Goal: Task Accomplishment & Management: Complete application form

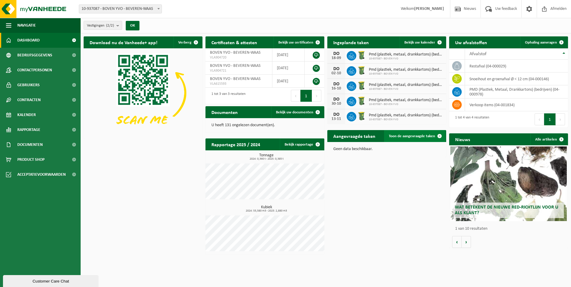
click at [425, 137] on span "Toon de aangevraagde taken" at bounding box center [412, 136] width 46 height 4
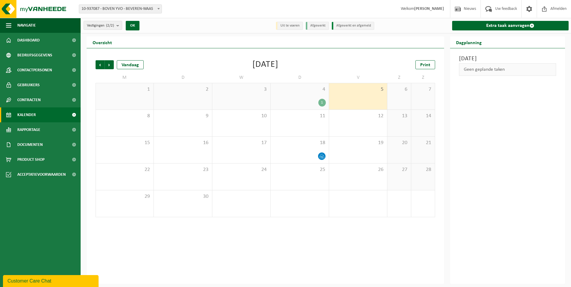
click at [353, 105] on div "5" at bounding box center [358, 96] width 58 height 26
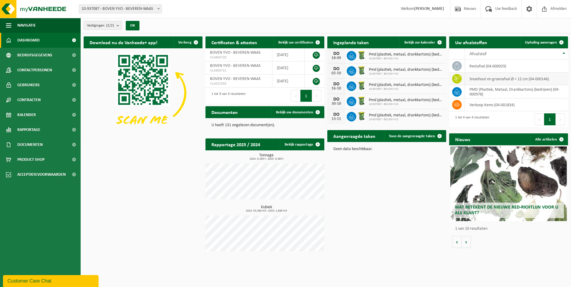
click at [490, 78] on td "snoeihout en groenafval Ø < 12 cm (04-000146)" at bounding box center [516, 79] width 103 height 13
click at [544, 43] on span "Ophaling aanvragen" at bounding box center [541, 43] width 32 height 4
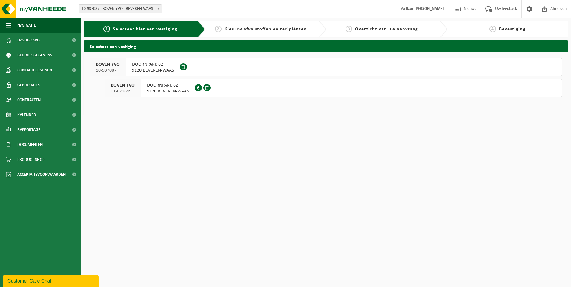
click at [260, 31] on span "Kies uw afvalstoffen en recipiënten" at bounding box center [266, 29] width 82 height 5
click at [151, 69] on span "9120 BEVEREN-WAAS" at bounding box center [153, 71] width 42 height 6
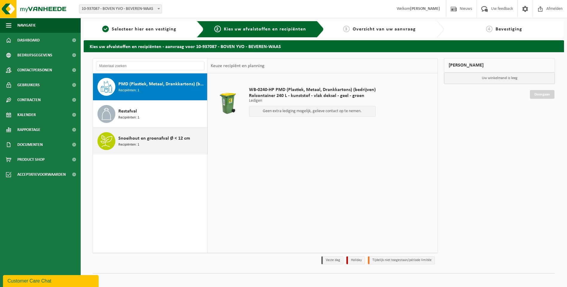
click at [141, 134] on div "Snoeihout en groenafval Ø < 12 cm Recipiënten: 1" at bounding box center [161, 141] width 87 height 18
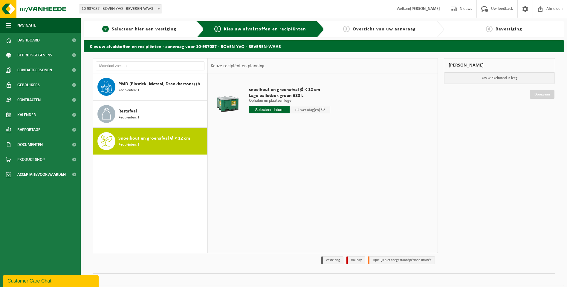
click at [146, 29] on span "Selecteer hier een vestiging" at bounding box center [144, 29] width 65 height 5
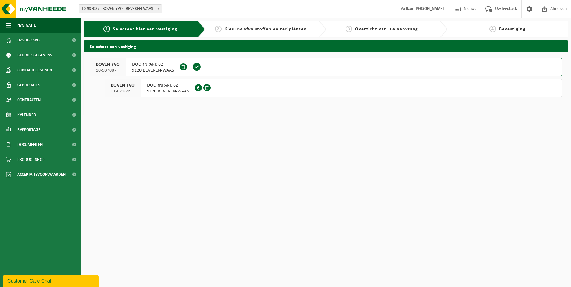
click at [147, 86] on span "DOORNPARK 82" at bounding box center [168, 85] width 42 height 6
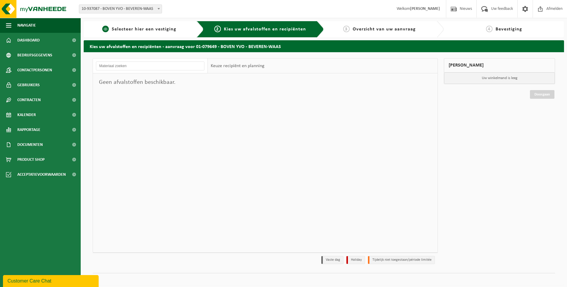
click at [132, 29] on span "Selecteer hier een vestiging" at bounding box center [144, 29] width 65 height 5
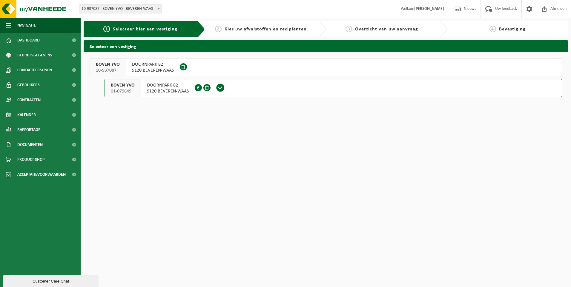
click at [122, 64] on div "BOVEN YVO 10-937087" at bounding box center [108, 67] width 36 height 17
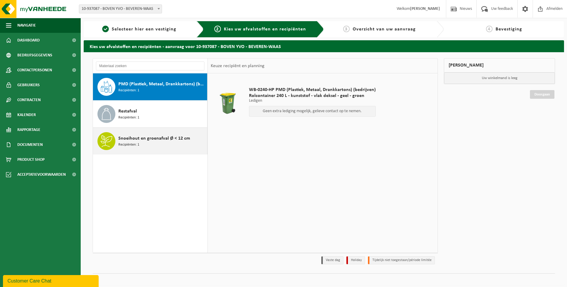
click at [148, 141] on span "Snoeihout en groenafval Ø < 12 cm" at bounding box center [154, 138] width 72 height 7
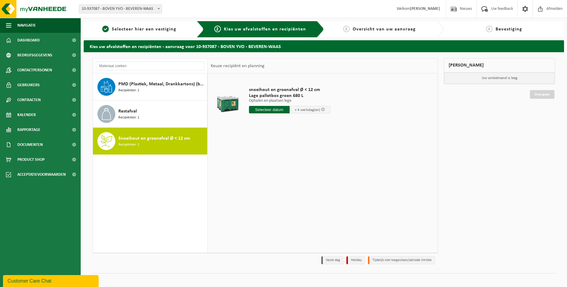
click at [271, 110] on input "text" at bounding box center [269, 109] width 41 height 7
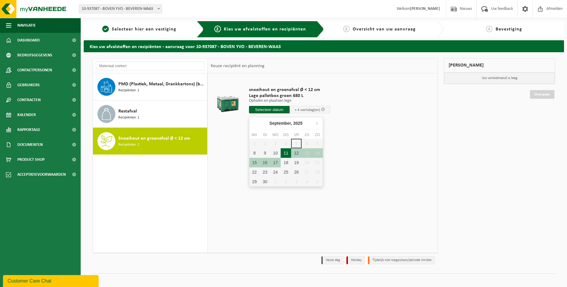
click at [283, 153] on div "11" at bounding box center [286, 153] width 10 height 10
type input "Van 2025-09-11"
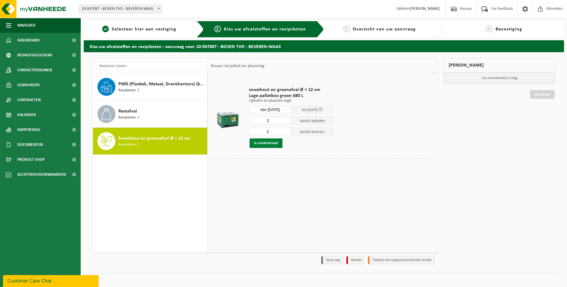
click at [275, 143] on button "In winkelmand" at bounding box center [265, 144] width 33 height 10
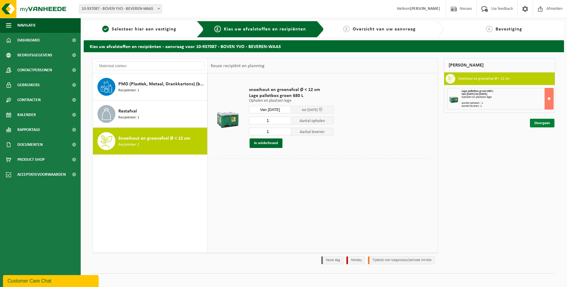
click at [540, 123] on link "Doorgaan" at bounding box center [542, 123] width 24 height 9
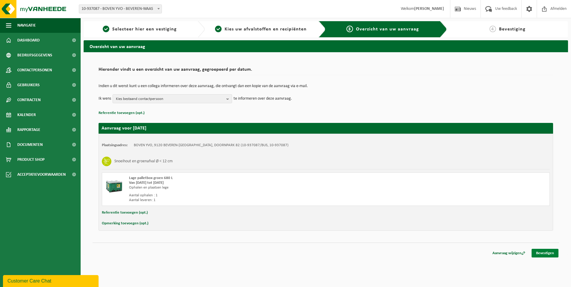
click at [541, 253] on link "Bevestigen" at bounding box center [545, 253] width 27 height 9
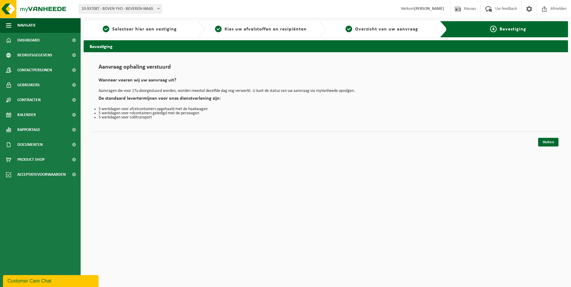
click at [488, 30] on div "4 Bevestiging" at bounding box center [509, 29] width 114 height 7
click at [551, 141] on link "Sluiten" at bounding box center [548, 142] width 20 height 9
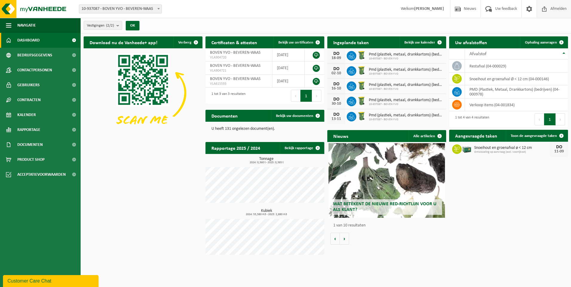
click at [556, 11] on span "Afmelden" at bounding box center [558, 9] width 19 height 18
